Goal: Information Seeking & Learning: Find contact information

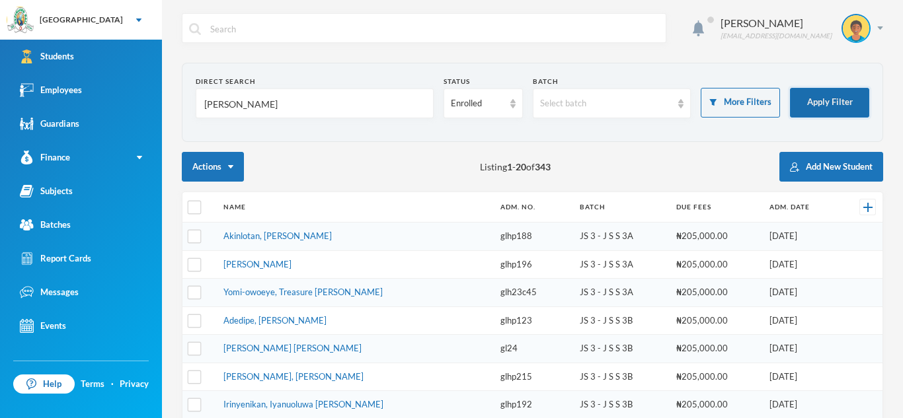
type input "[PERSON_NAME]"
click at [814, 106] on button "Apply Filter" at bounding box center [829, 103] width 79 height 30
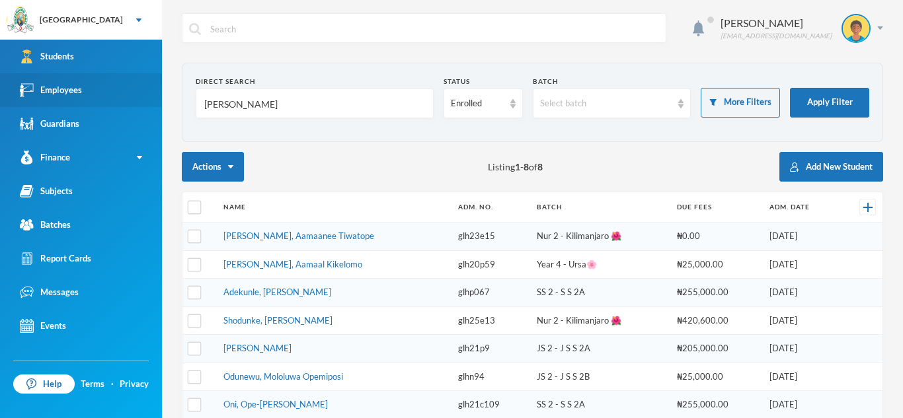
click at [120, 97] on link "Employees" at bounding box center [81, 90] width 162 height 34
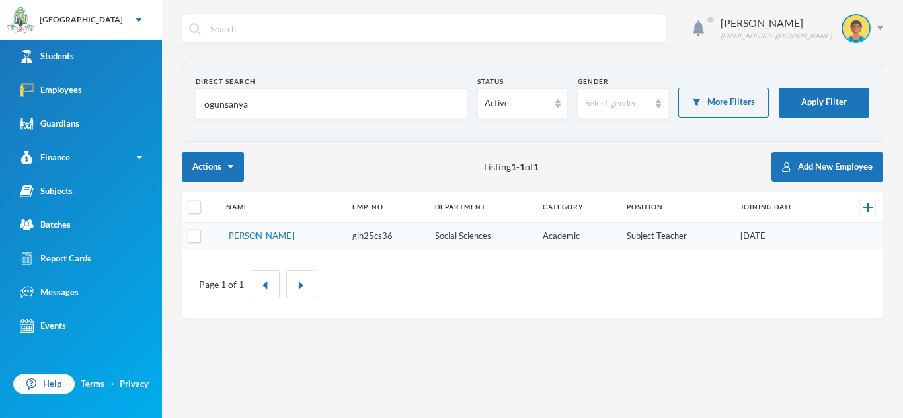
click at [268, 102] on input "ogunsanya" at bounding box center [331, 104] width 257 height 30
type input "saliu"
click at [837, 91] on button "Apply Filter" at bounding box center [823, 103] width 91 height 30
click at [269, 235] on link "[PERSON_NAME]" at bounding box center [260, 236] width 68 height 11
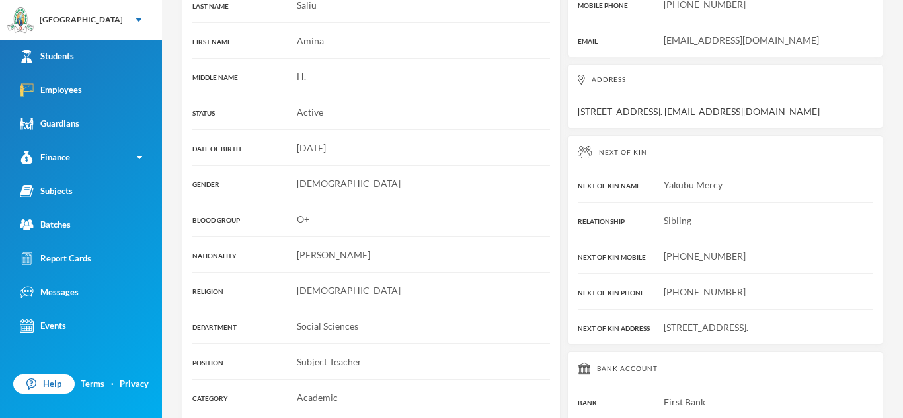
scroll to position [268, 0]
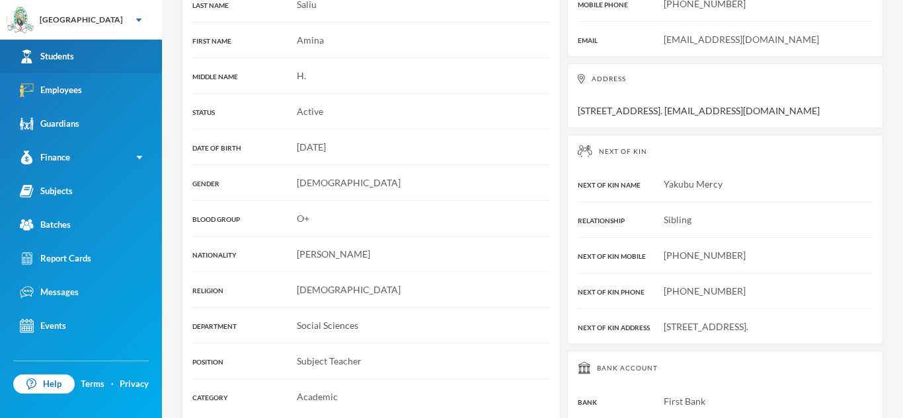
click at [111, 65] on link "Students" at bounding box center [81, 57] width 162 height 34
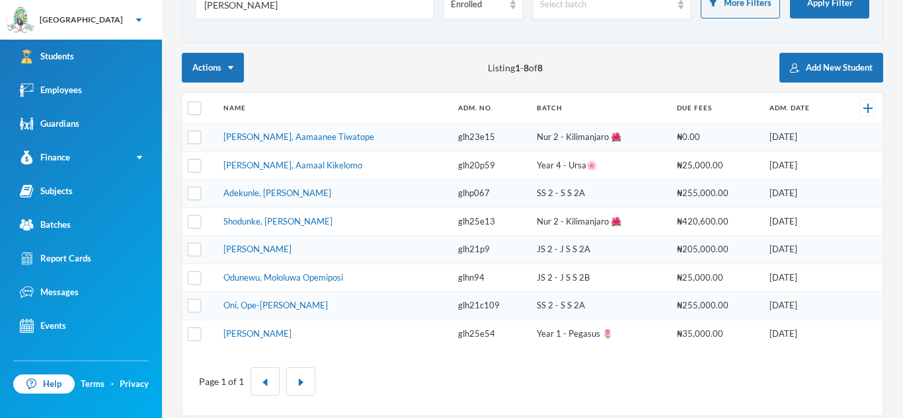
scroll to position [101, 0]
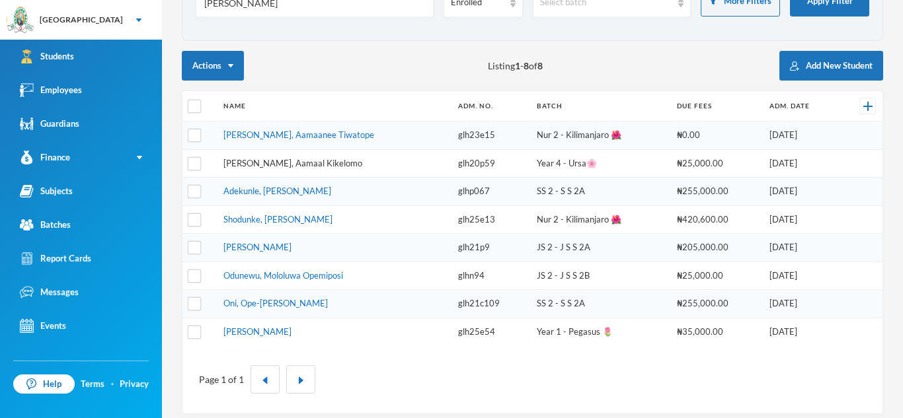
click at [285, 165] on link "[PERSON_NAME], Aamaal Kikelomo" at bounding box center [292, 163] width 139 height 11
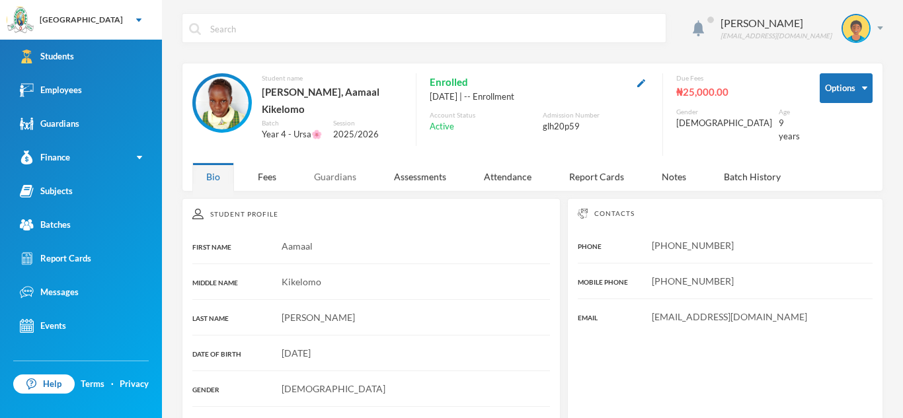
click at [325, 169] on div "Guardians" at bounding box center [335, 177] width 70 height 28
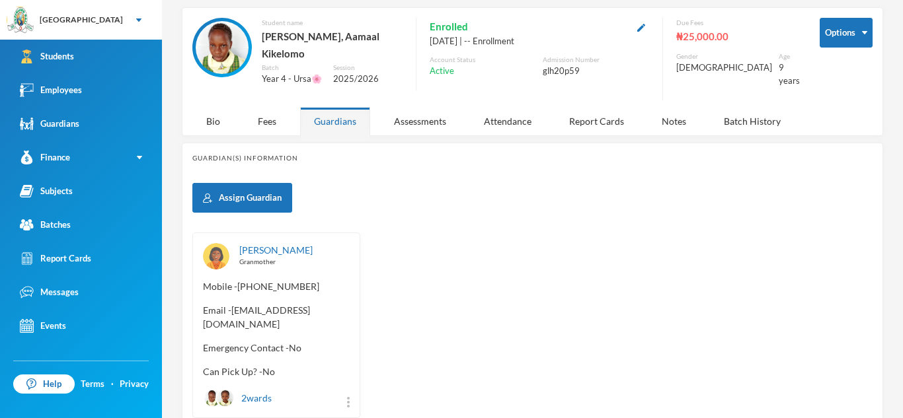
scroll to position [57, 0]
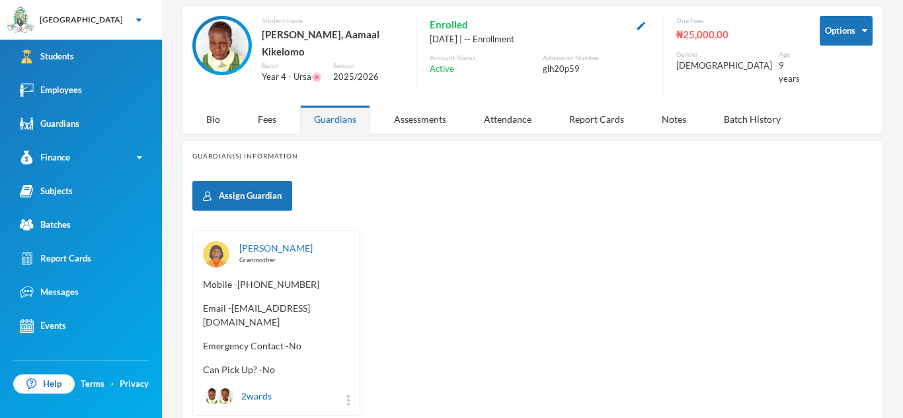
click at [231, 301] on span "Email - [EMAIL_ADDRESS][DOMAIN_NAME]" at bounding box center [276, 315] width 147 height 28
drag, startPoint x: 231, startPoint y: 298, endPoint x: 331, endPoint y: 299, distance: 99.8
click at [331, 301] on span "Email - [EMAIL_ADDRESS][DOMAIN_NAME]" at bounding box center [276, 315] width 147 height 28
copy span "[EMAIL_ADDRESS][DOMAIN_NAME]"
click at [480, 260] on div "[PERSON_NAME] Granmother Mobile - [PHONE_NUMBER] Email - [EMAIL_ADDRESS][DOMAIN…" at bounding box center [532, 324] width 680 height 186
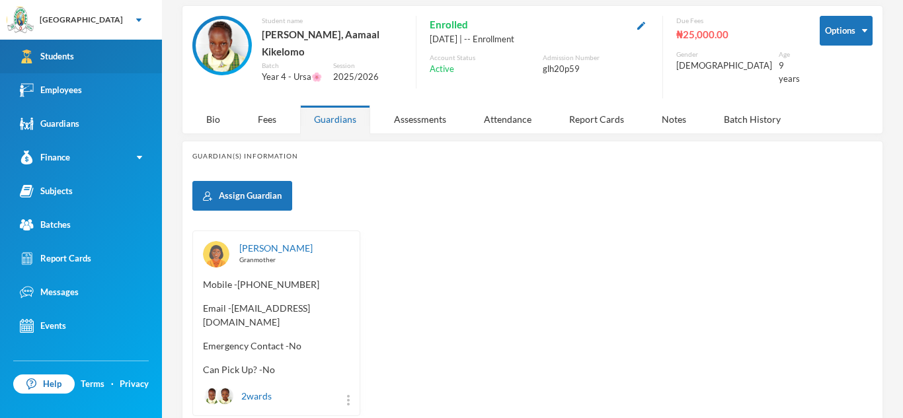
click at [124, 53] on link "Students" at bounding box center [81, 57] width 162 height 34
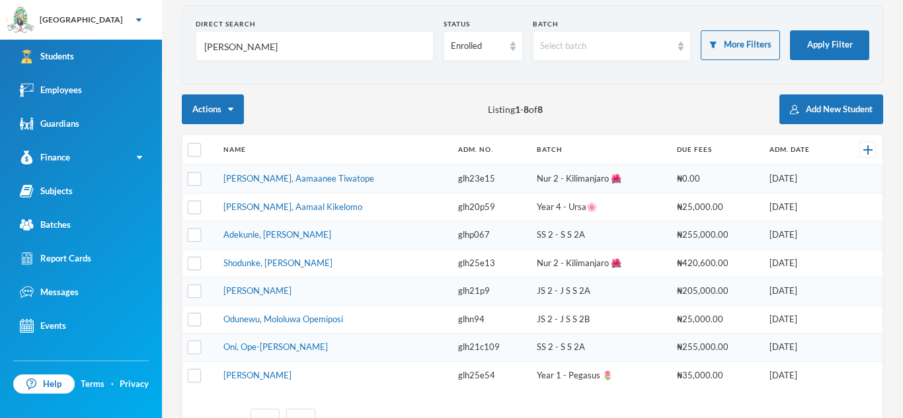
click at [276, 44] on input "[PERSON_NAME]" at bounding box center [314, 47] width 223 height 30
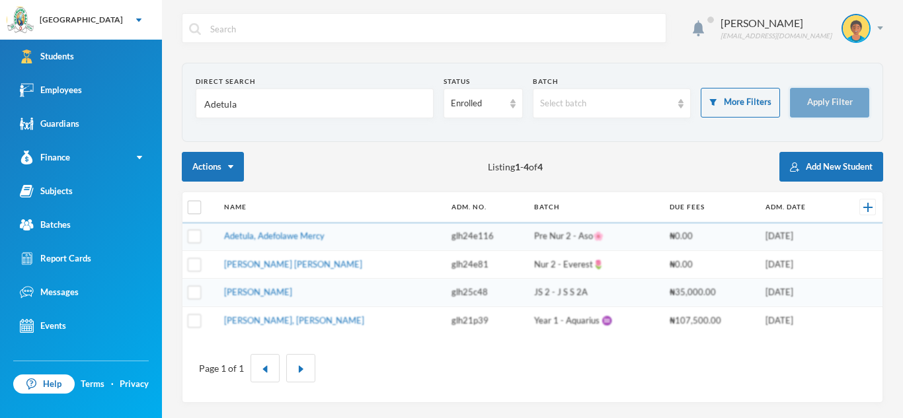
type input "Adetula"
click at [850, 105] on button "Apply Filter" at bounding box center [829, 103] width 79 height 30
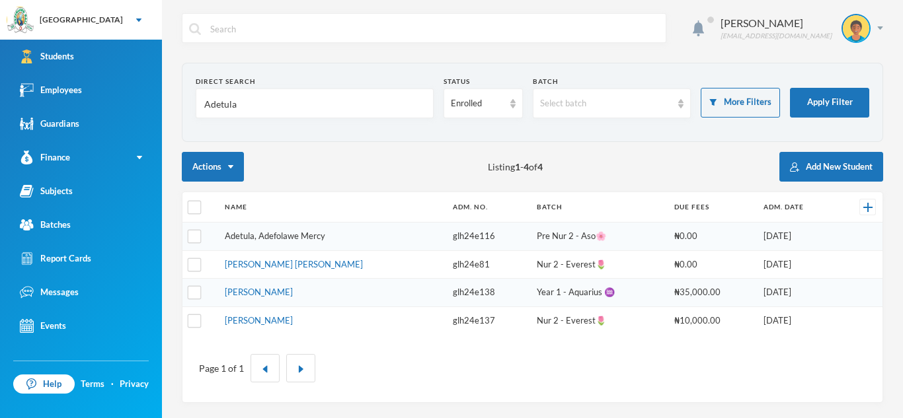
click at [276, 235] on link "Adetula, Adefolawe Mercy" at bounding box center [275, 236] width 100 height 11
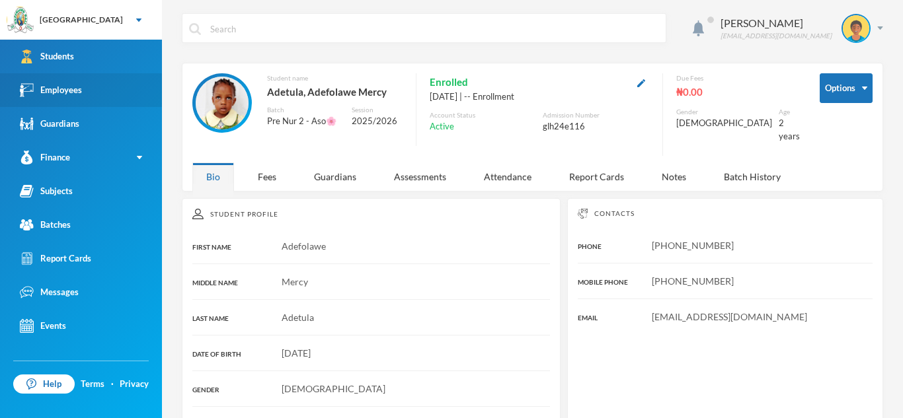
click at [92, 98] on link "Employees" at bounding box center [81, 90] width 162 height 34
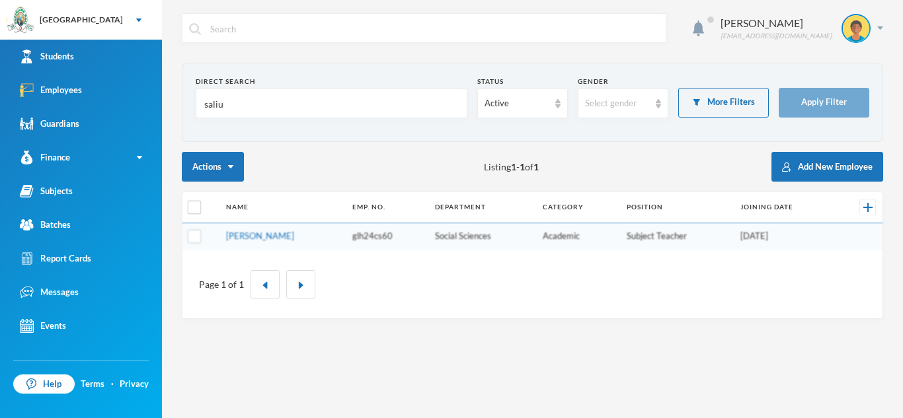
click at [248, 108] on input "saliu" at bounding box center [331, 104] width 257 height 30
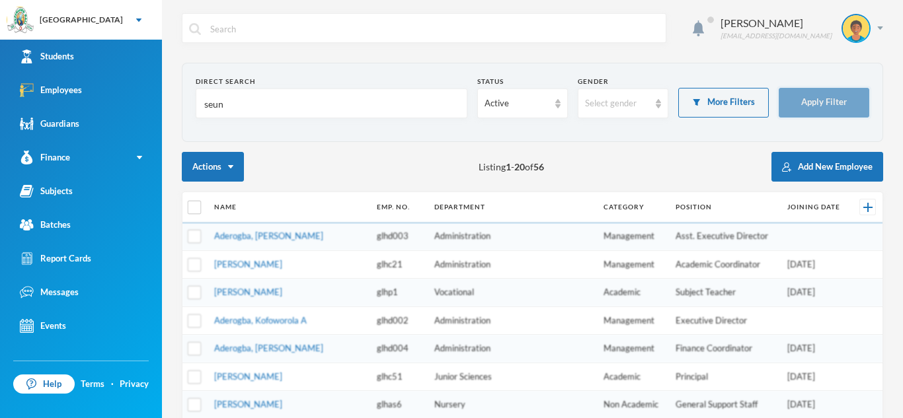
click at [795, 100] on button "Apply Filter" at bounding box center [823, 103] width 91 height 30
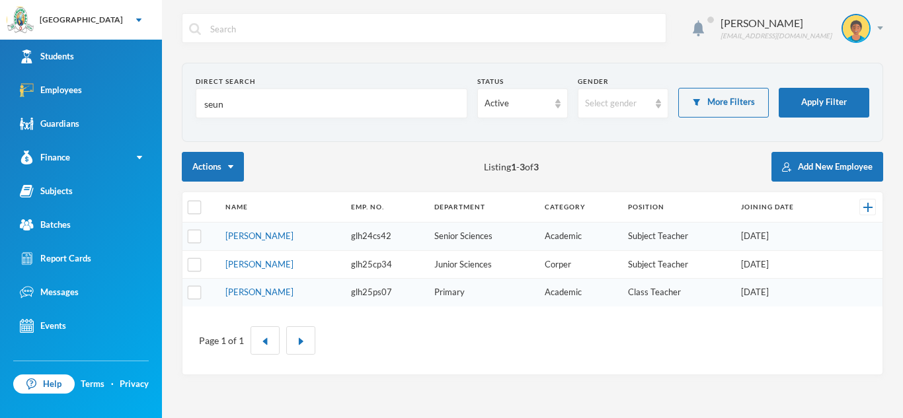
click at [244, 110] on input "seun" at bounding box center [331, 104] width 257 height 30
type input "s"
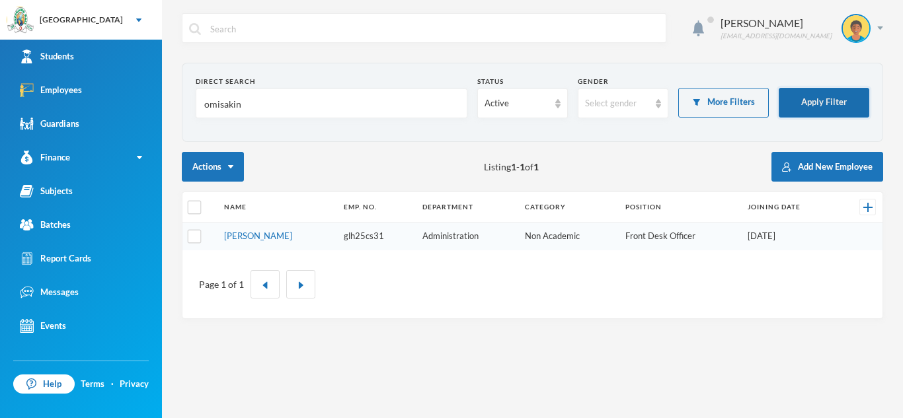
type input "omisakin"
click at [804, 98] on button "Apply Filter" at bounding box center [823, 103] width 91 height 30
click at [233, 236] on link "[PERSON_NAME]" at bounding box center [258, 236] width 68 height 11
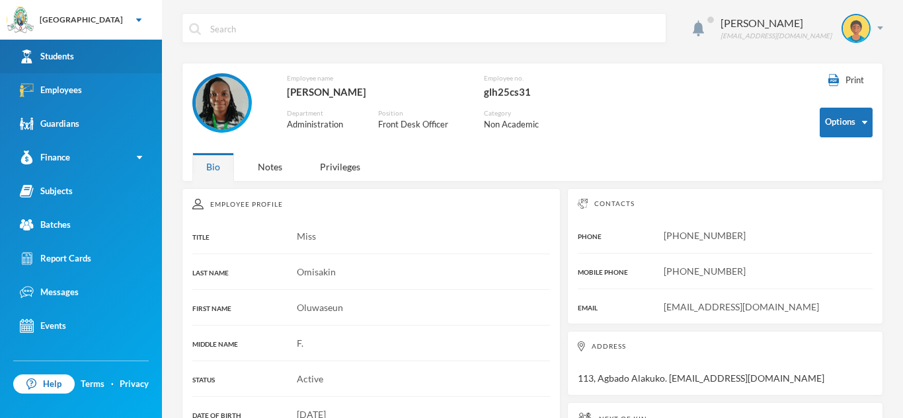
click at [135, 40] on link "Students" at bounding box center [81, 57] width 162 height 34
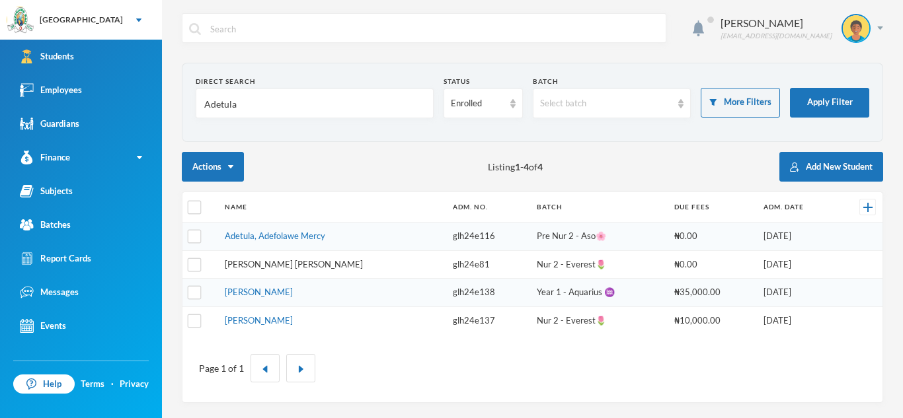
click at [266, 268] on link "[PERSON_NAME] [PERSON_NAME]" at bounding box center [294, 264] width 138 height 11
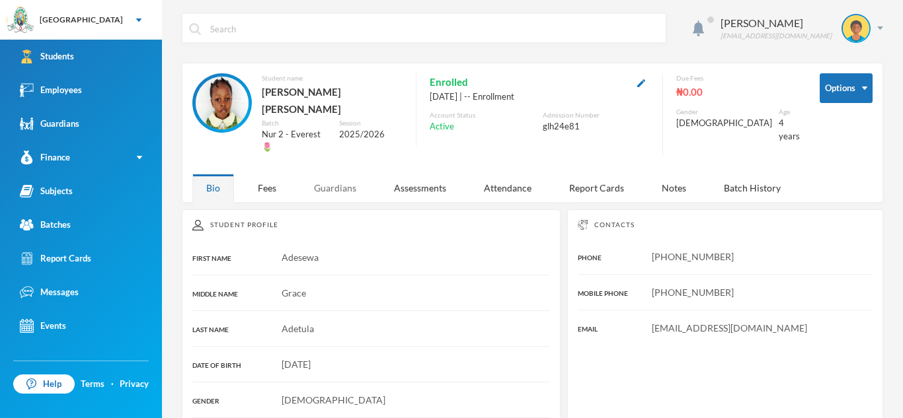
click at [331, 174] on div "Guardians" at bounding box center [335, 188] width 70 height 28
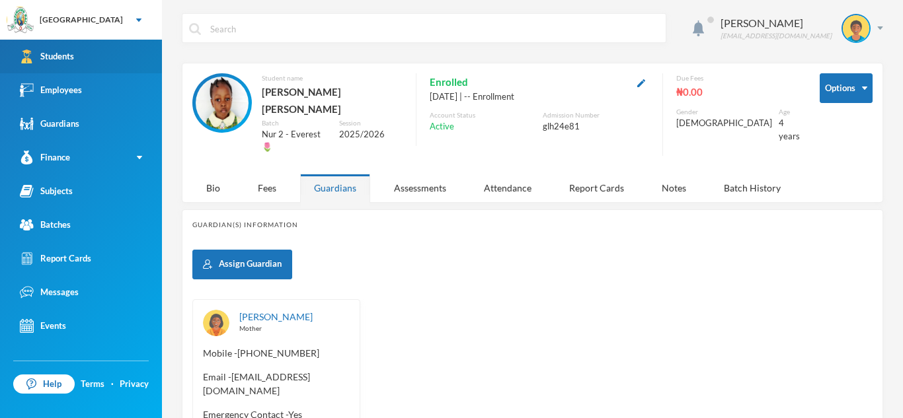
click at [133, 63] on link "Students" at bounding box center [81, 57] width 162 height 34
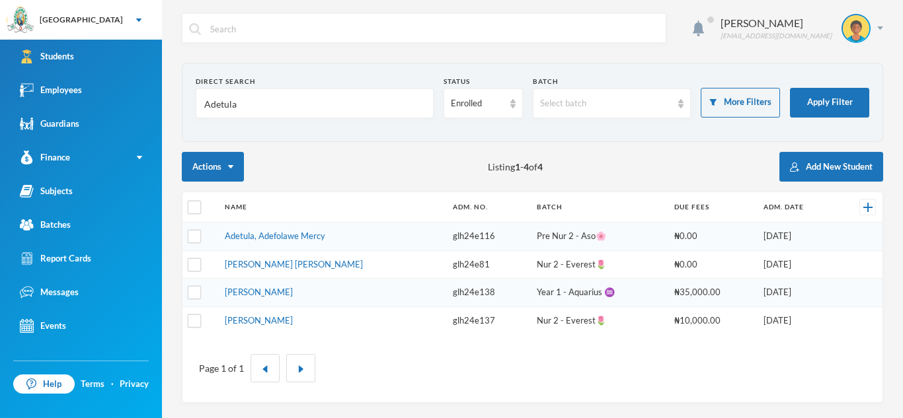
click at [238, 102] on input "Adetula" at bounding box center [314, 104] width 223 height 30
type input "A"
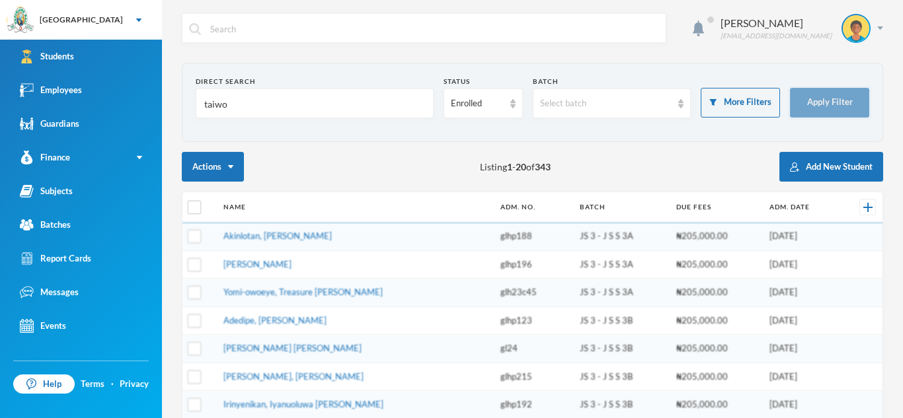
type input "taiwo"
click at [816, 98] on button "Apply Filter" at bounding box center [829, 103] width 79 height 30
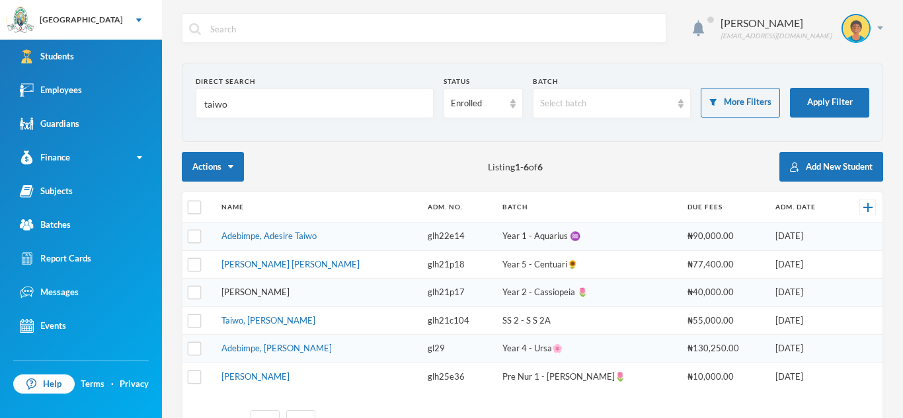
click at [274, 295] on link "[PERSON_NAME]" at bounding box center [255, 292] width 68 height 11
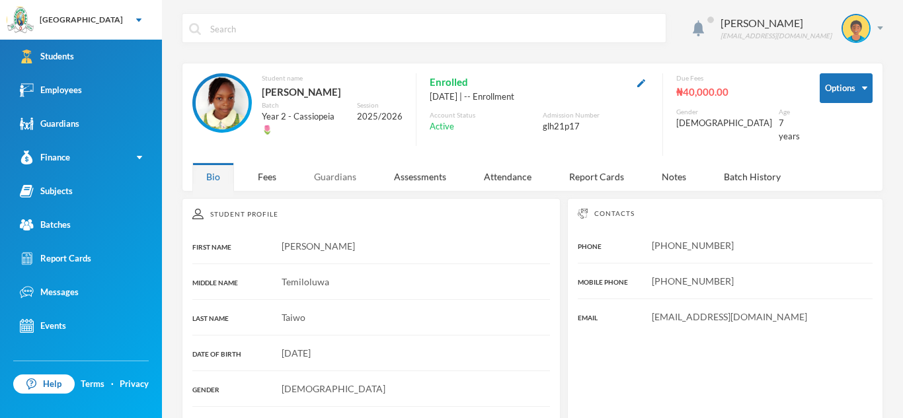
click at [336, 171] on div "Guardians" at bounding box center [335, 177] width 70 height 28
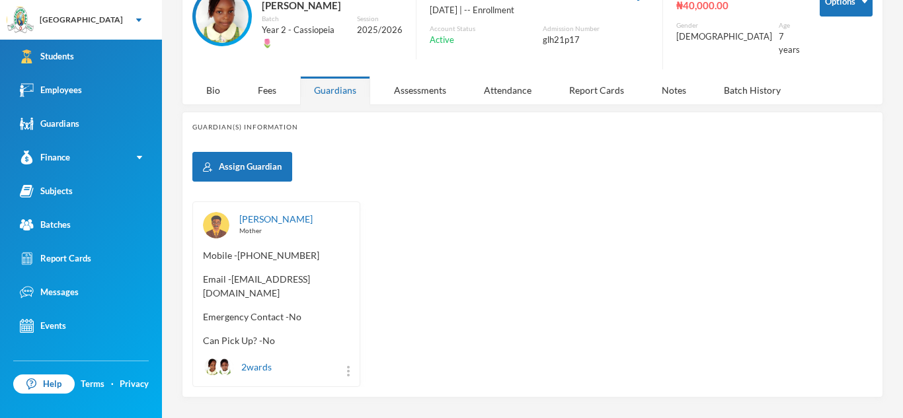
scroll to position [87, 0]
click at [270, 213] on link "[PERSON_NAME]" at bounding box center [275, 218] width 73 height 11
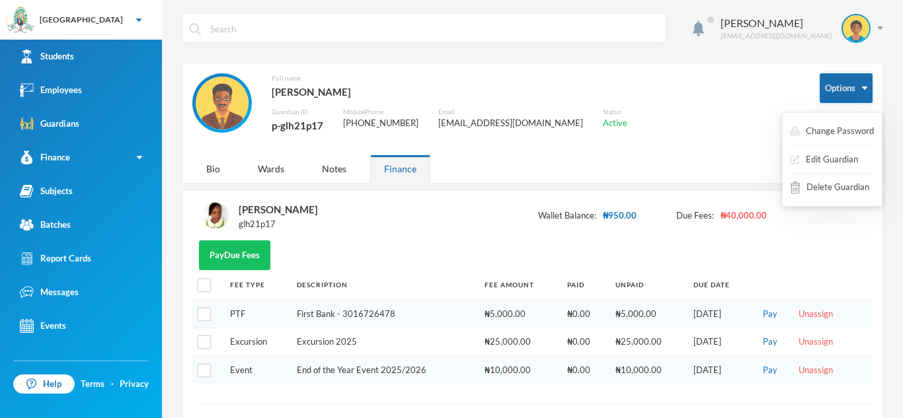
click at [848, 90] on button "Options" at bounding box center [845, 88] width 53 height 30
click at [821, 125] on button "Change Password" at bounding box center [823, 132] width 86 height 24
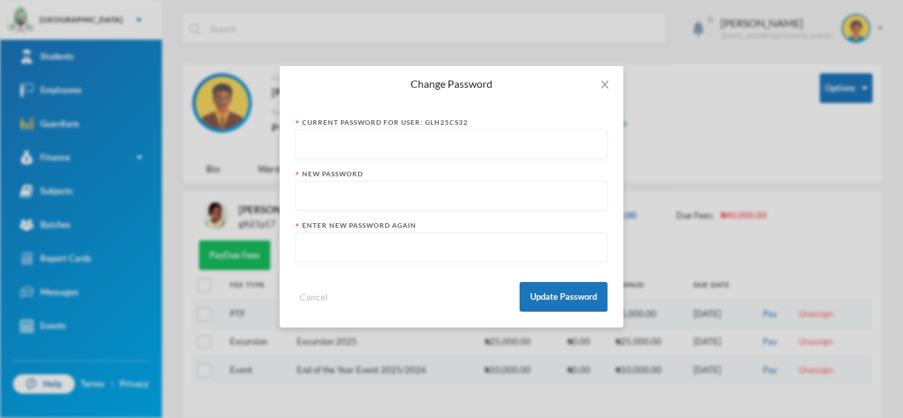
click at [347, 143] on input "text" at bounding box center [451, 145] width 297 height 30
type input "glh25cs32123"
click at [322, 194] on input "text" at bounding box center [451, 197] width 297 height 30
type input "p-glh21p17123"
click at [310, 245] on input "text" at bounding box center [451, 248] width 297 height 30
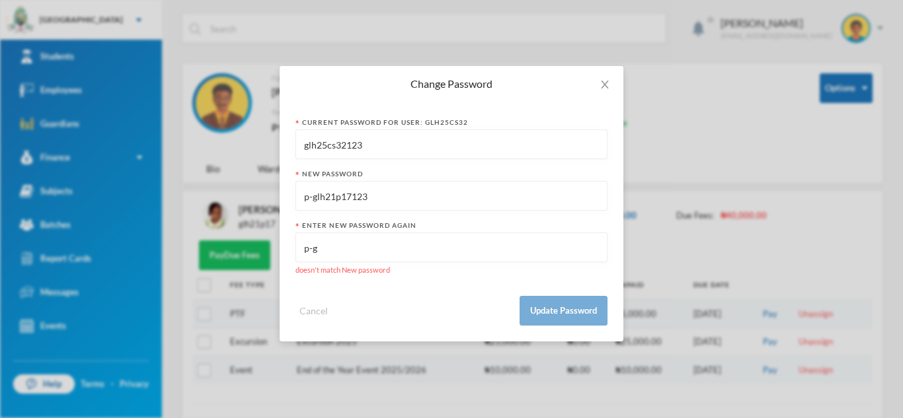
click at [308, 251] on input "p-g" at bounding box center [451, 248] width 297 height 30
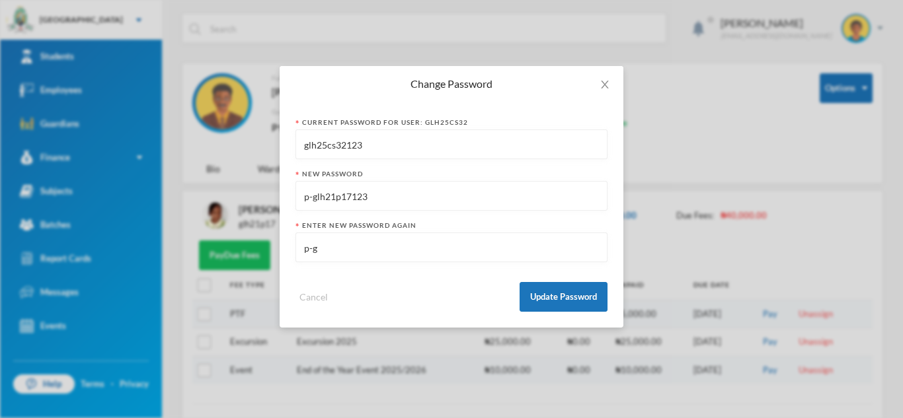
click at [321, 253] on input "p-g" at bounding box center [451, 248] width 297 height 30
type input "p-glh21p17123"
click at [554, 291] on button "Update Password" at bounding box center [563, 297] width 88 height 30
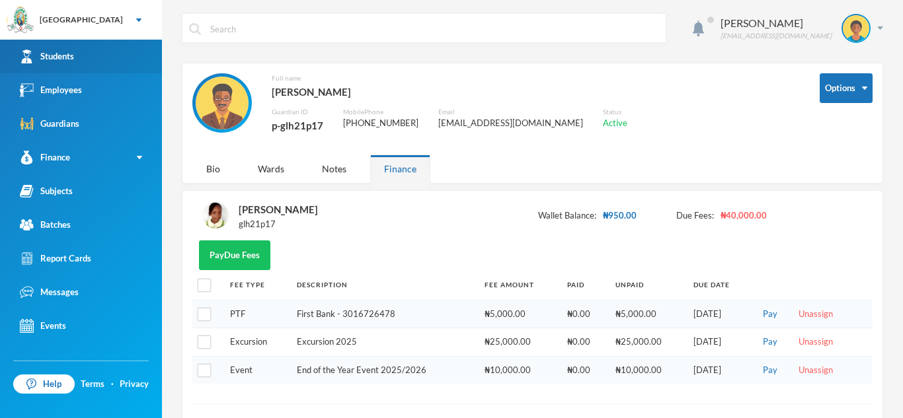
click at [144, 67] on link "Students" at bounding box center [81, 57] width 162 height 34
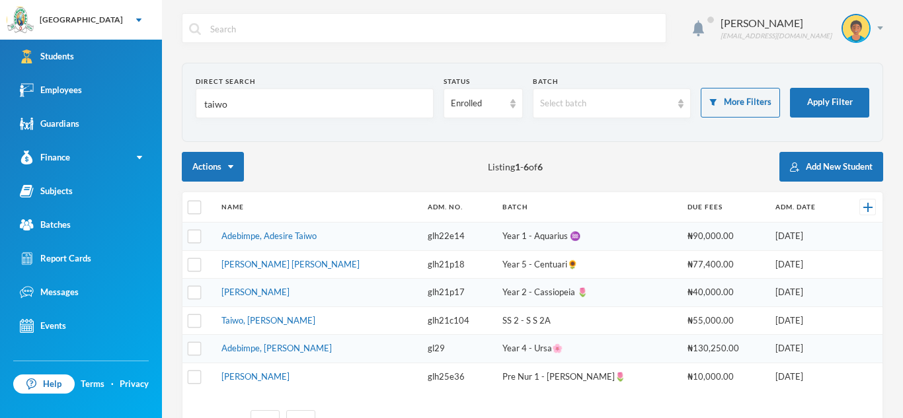
click at [235, 110] on input "taiwo" at bounding box center [314, 104] width 223 height 30
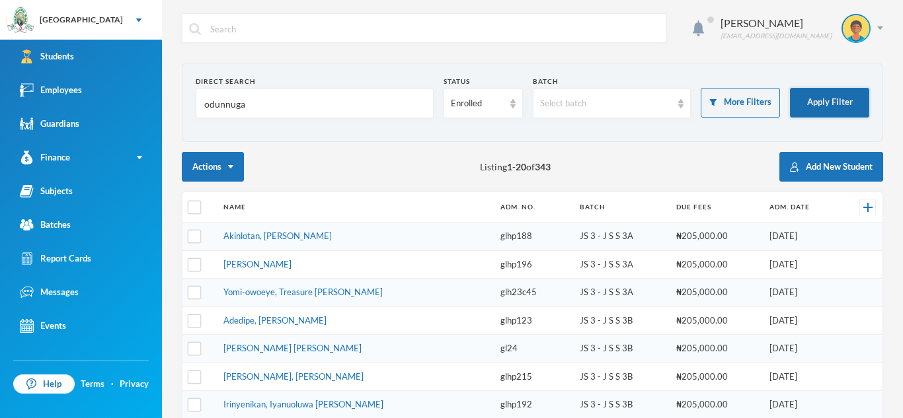
type input "odunnuga"
click at [827, 103] on button "Apply Filter" at bounding box center [829, 103] width 79 height 30
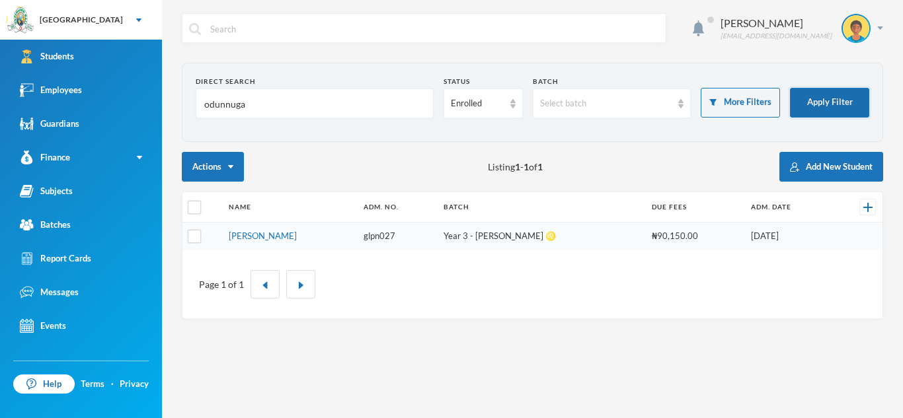
click at [827, 103] on button "Apply Filter" at bounding box center [829, 103] width 79 height 30
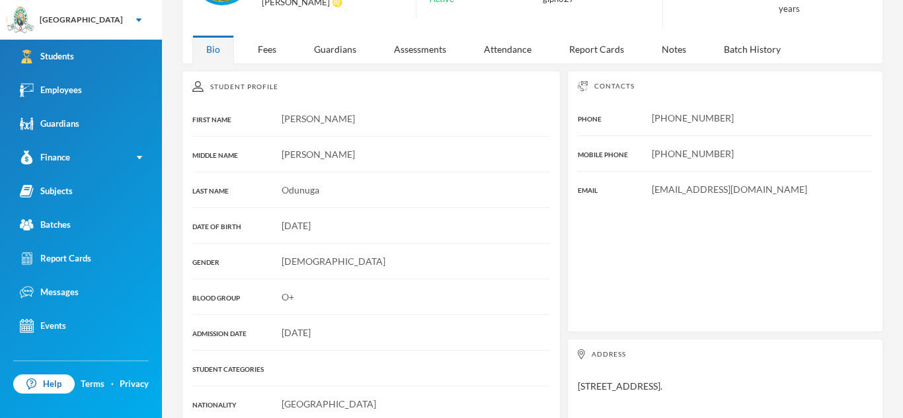
scroll to position [131, 0]
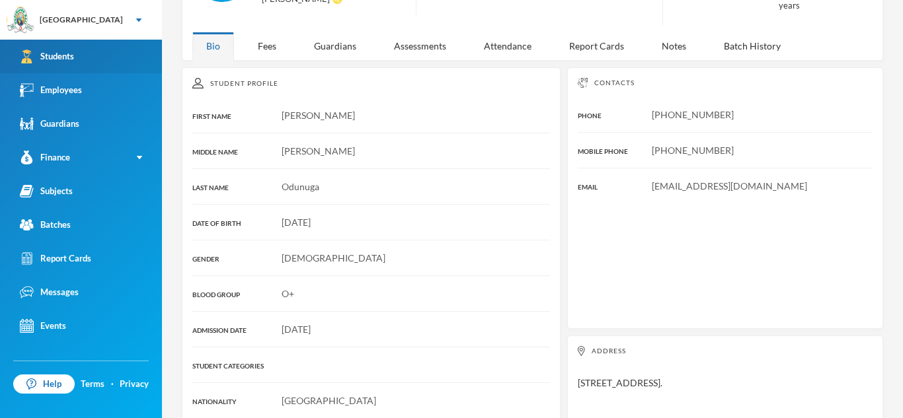
click at [71, 52] on div "Students" at bounding box center [47, 57] width 54 height 14
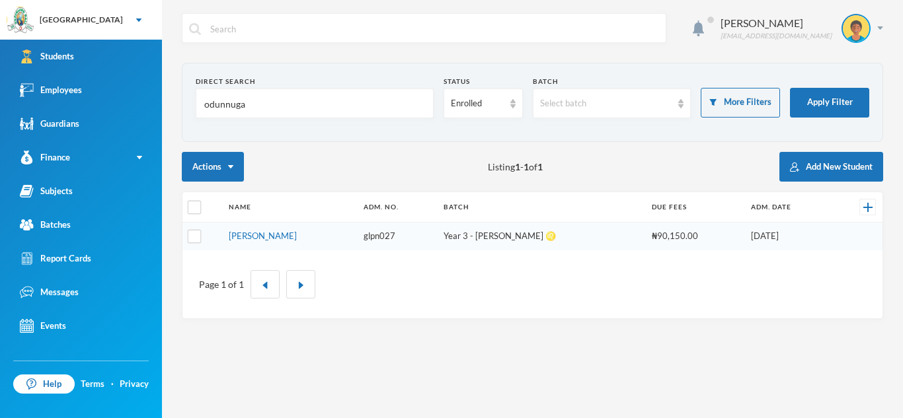
click at [247, 106] on input "odunnuga" at bounding box center [314, 104] width 223 height 30
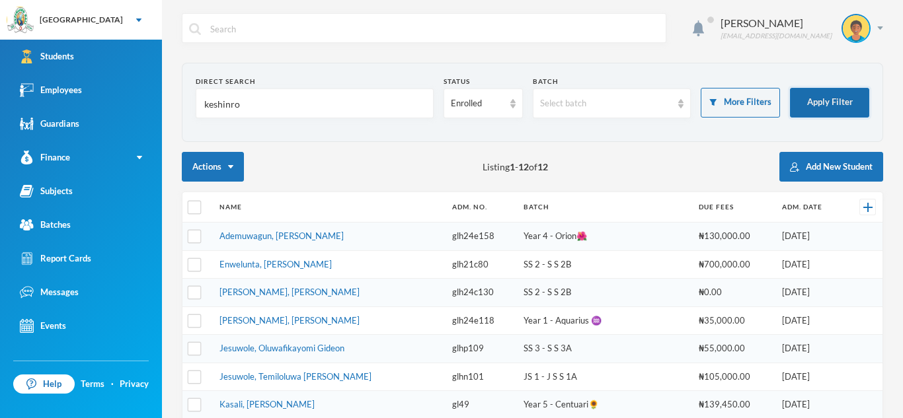
type input "keshinro"
click at [792, 108] on button "Apply Filter" at bounding box center [829, 103] width 79 height 30
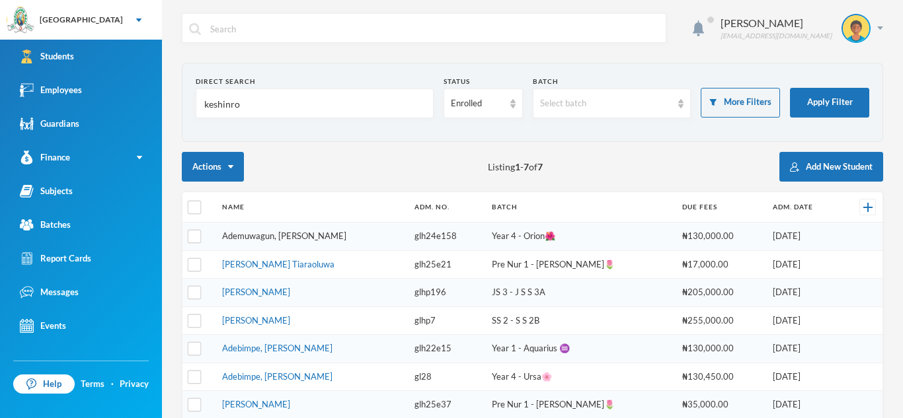
click at [295, 232] on link "Ademuwagun, [PERSON_NAME]" at bounding box center [284, 236] width 124 height 11
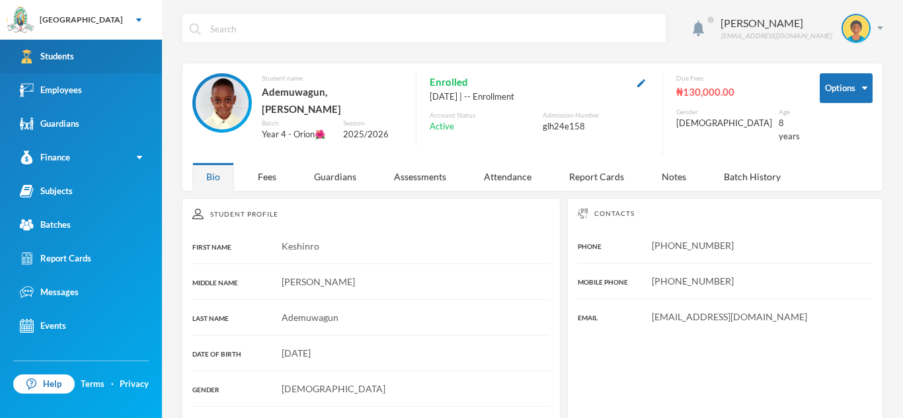
click at [127, 43] on link "Students" at bounding box center [81, 57] width 162 height 34
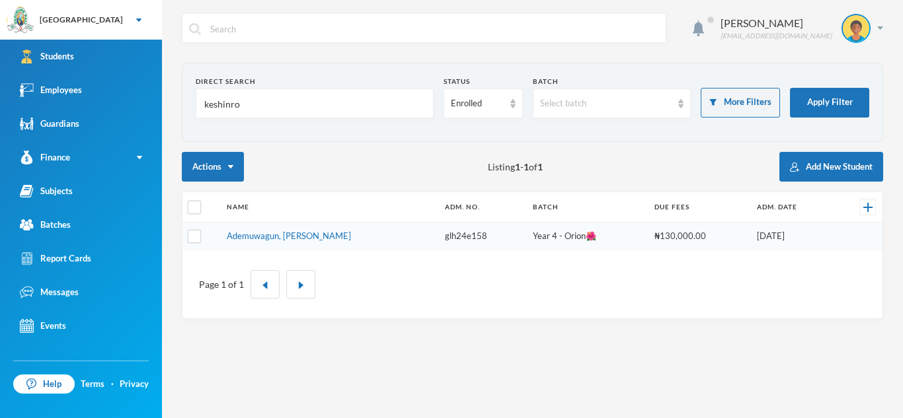
click at [260, 108] on input "keshinro" at bounding box center [314, 104] width 223 height 30
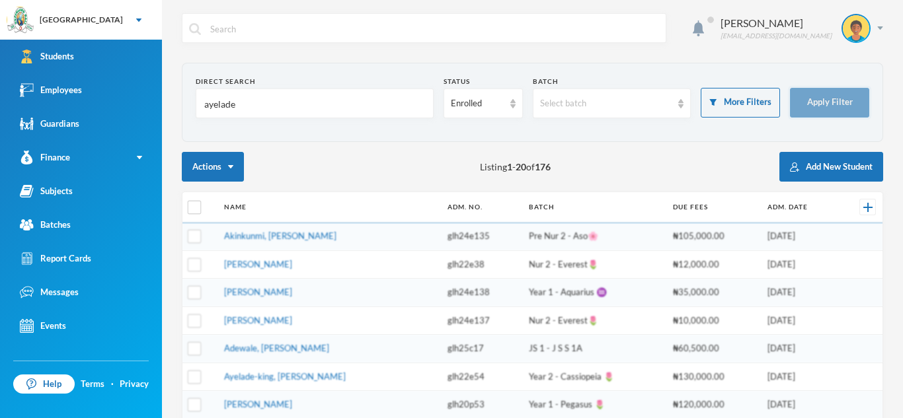
type input "ayelade"
click at [823, 98] on button "Apply Filter" at bounding box center [829, 103] width 79 height 30
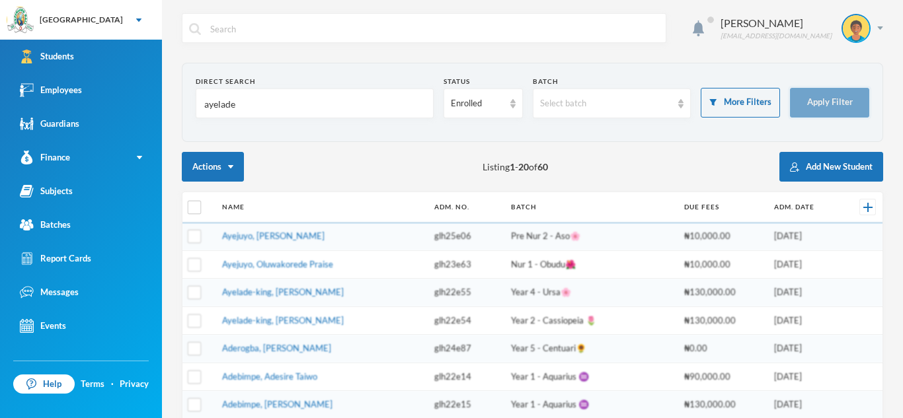
click at [823, 98] on button "Apply Filter" at bounding box center [829, 103] width 79 height 30
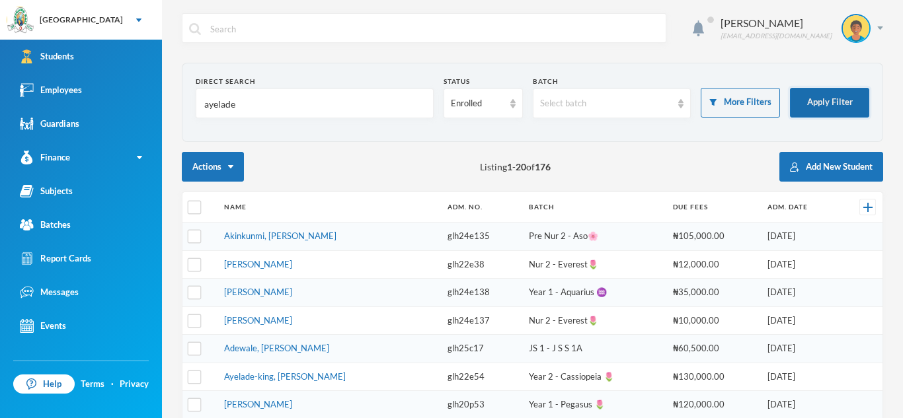
click at [821, 103] on button "Apply Filter" at bounding box center [829, 103] width 79 height 30
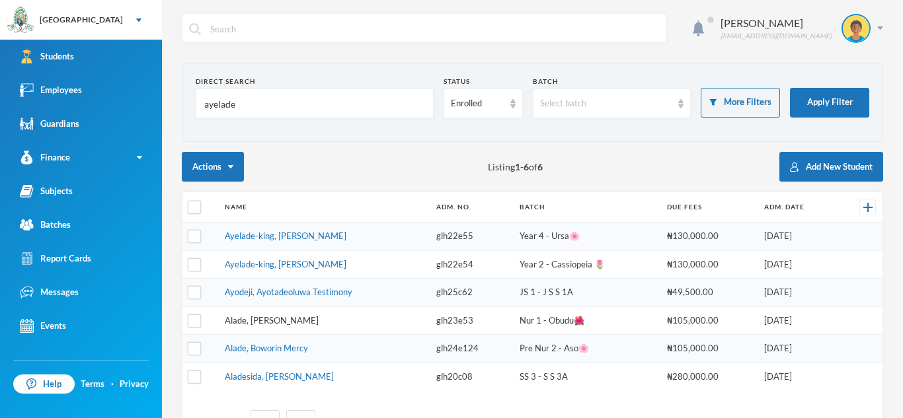
scroll to position [23, 0]
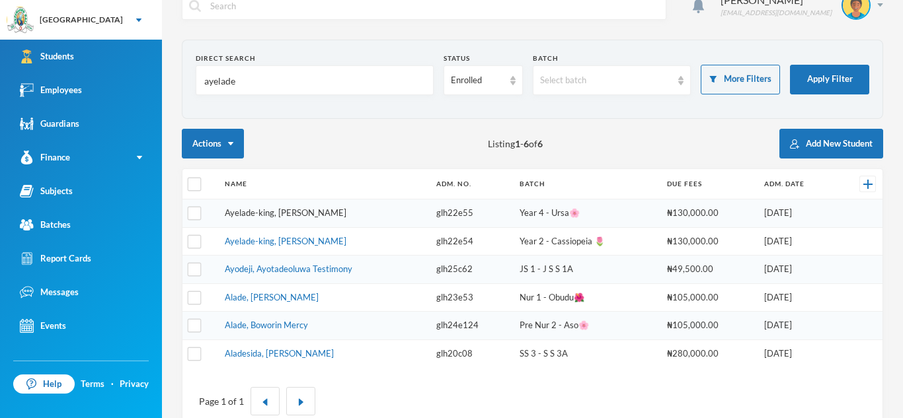
click at [300, 217] on link "Ayelade-king, [PERSON_NAME]" at bounding box center [286, 213] width 122 height 11
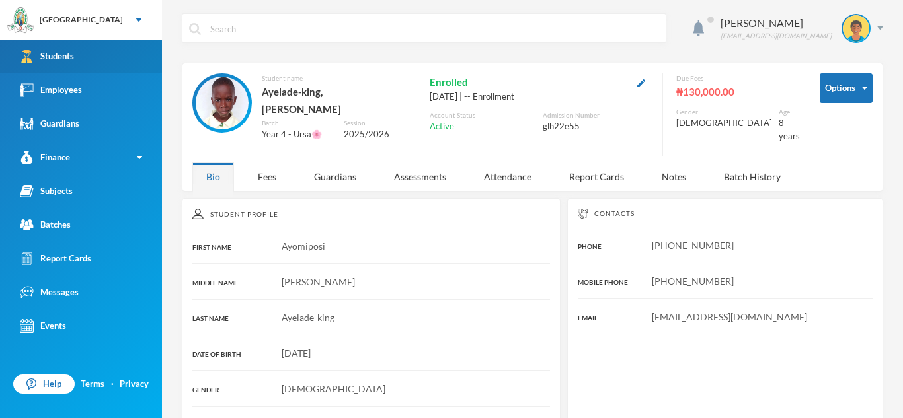
click at [80, 52] on link "Students" at bounding box center [81, 57] width 162 height 34
